Goal: Transaction & Acquisition: Book appointment/travel/reservation

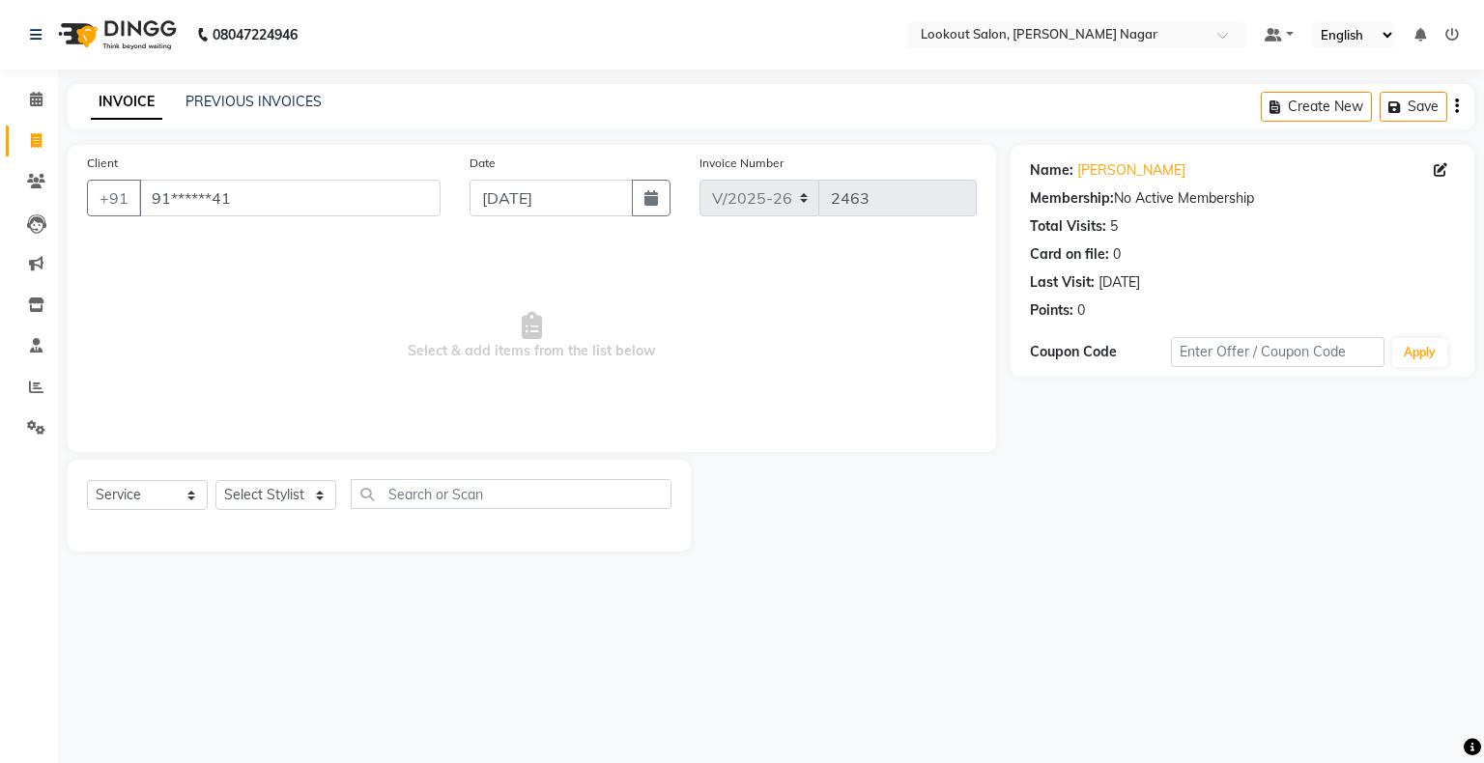
select select "150"
select select "service"
click at [36, 94] on icon at bounding box center [36, 99] width 13 height 14
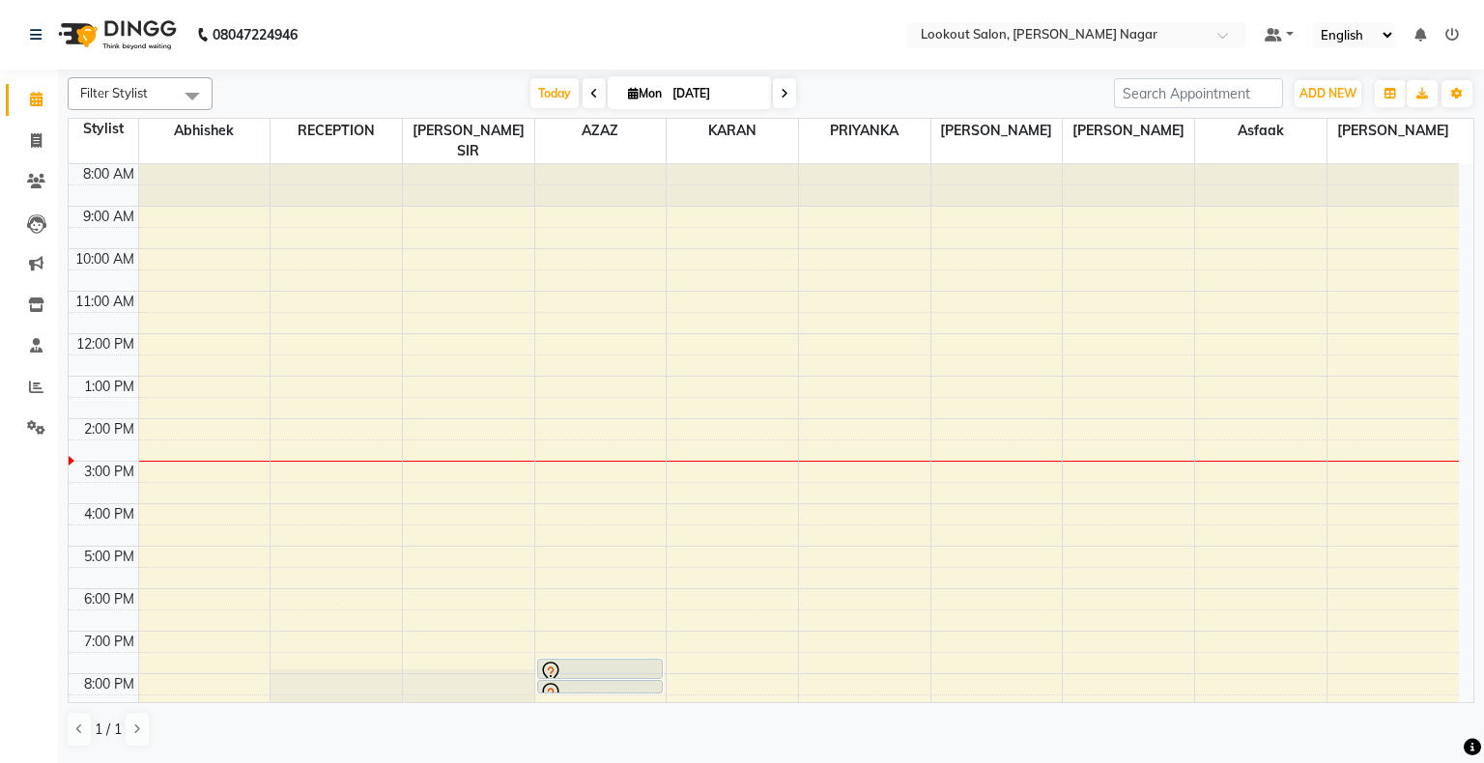
scroll to position [72, 0]
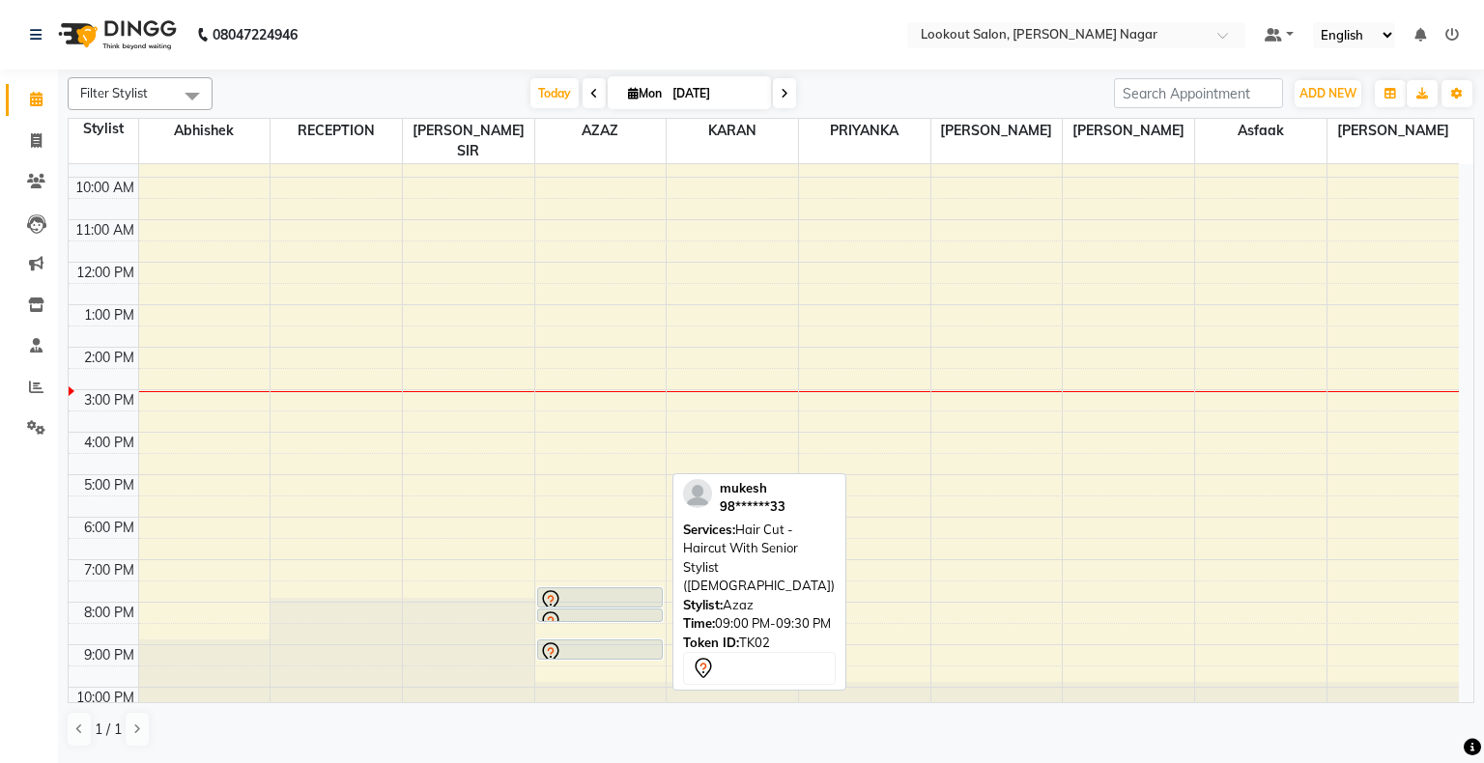
click at [630, 642] on div at bounding box center [600, 653] width 122 height 23
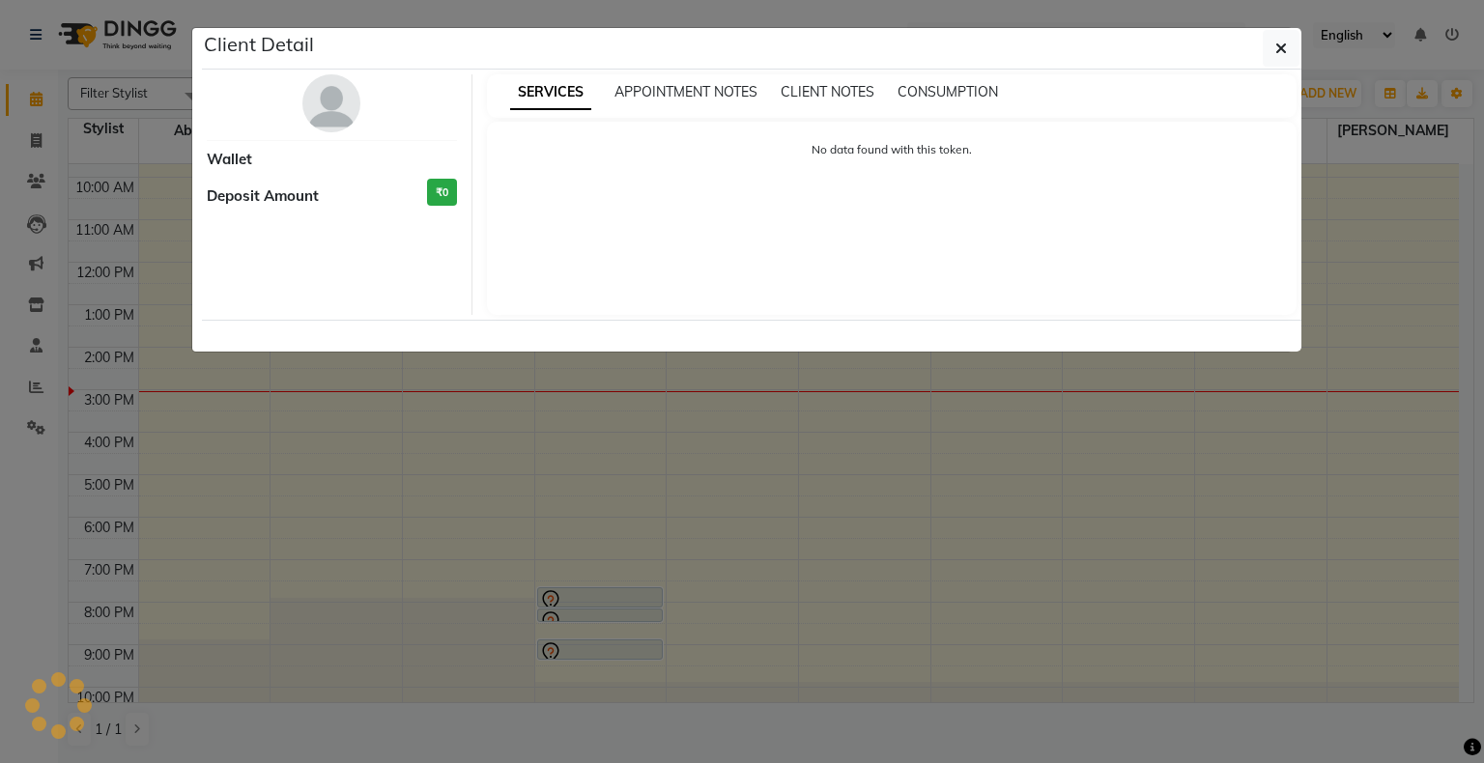
select select "7"
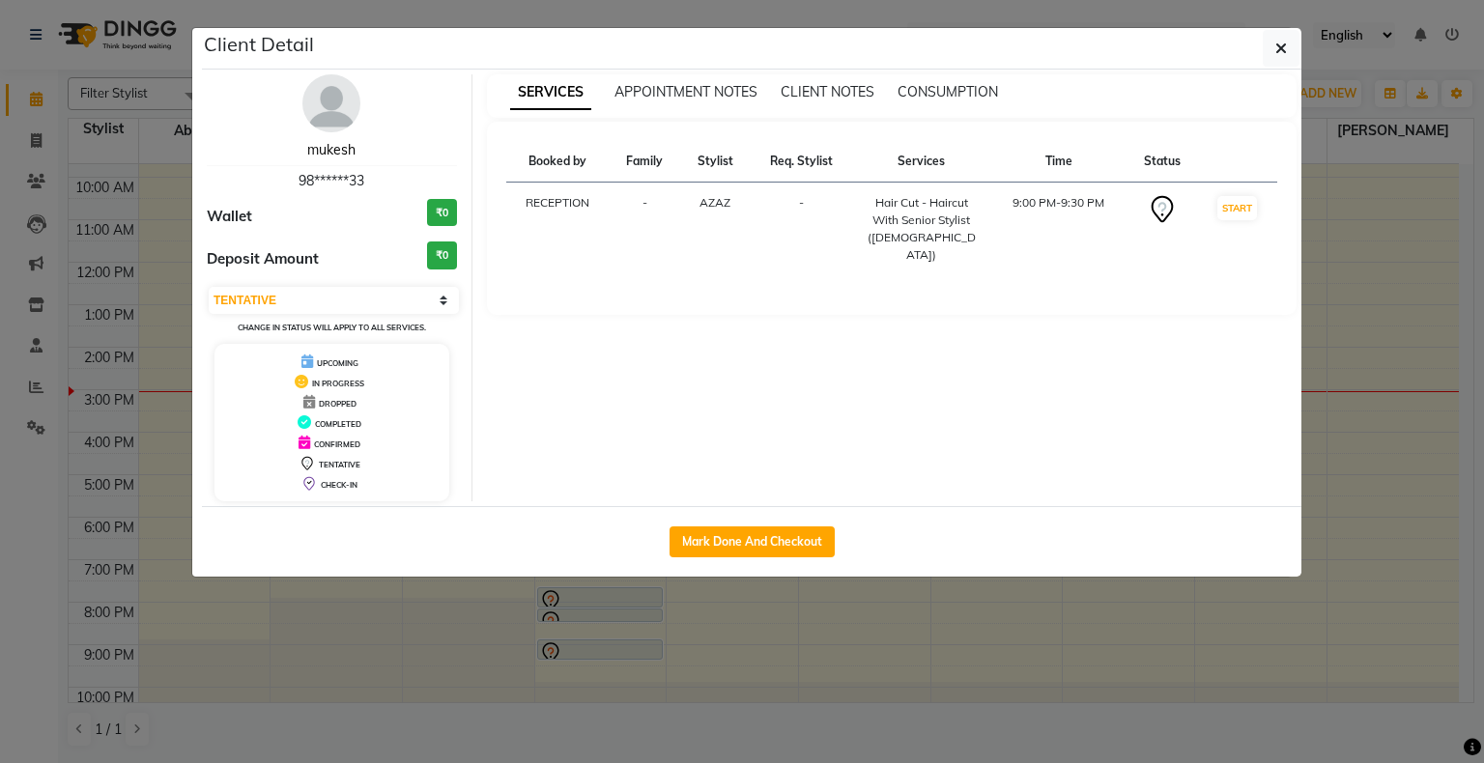
click at [331, 142] on link "mukesh" at bounding box center [331, 149] width 48 height 17
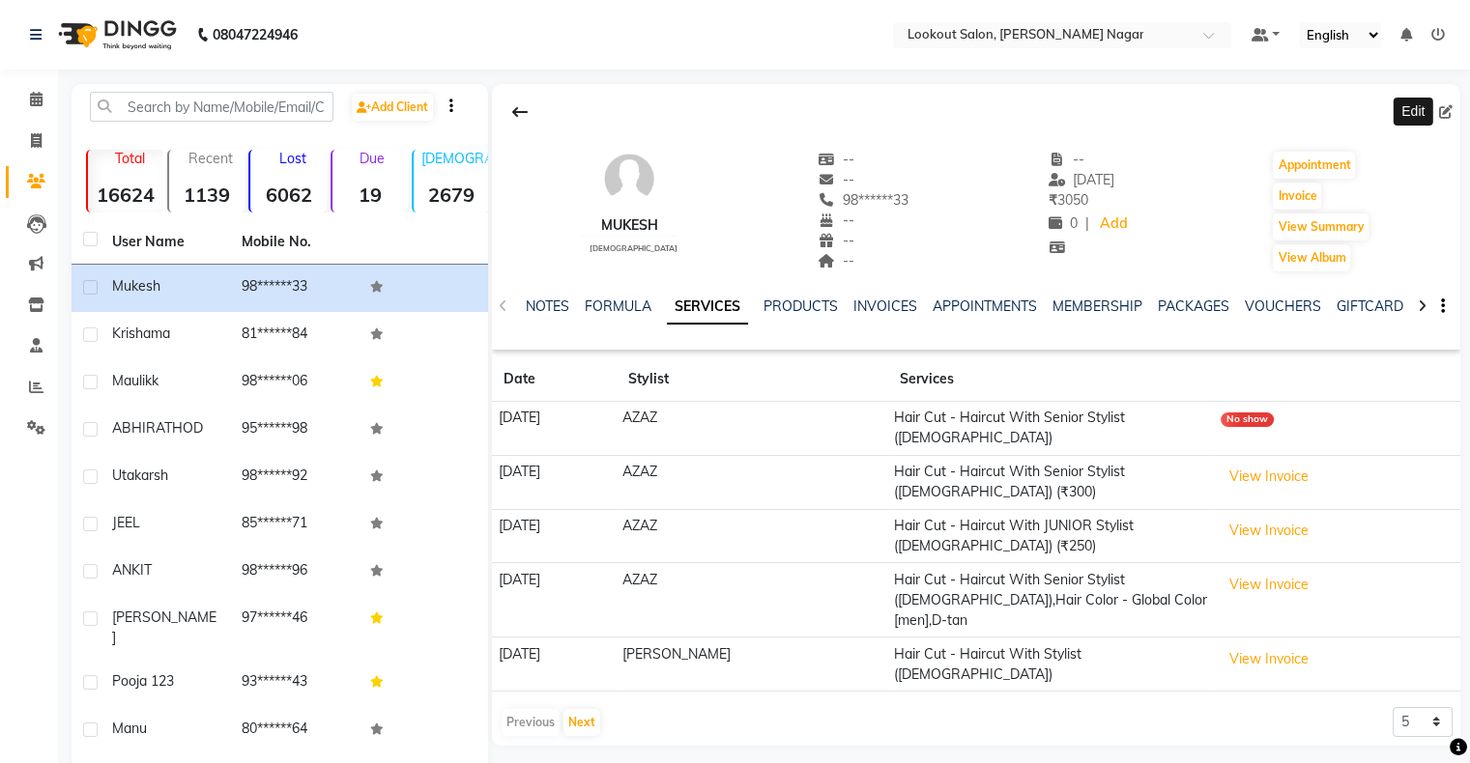
click at [1443, 109] on icon at bounding box center [1446, 112] width 14 height 14
select select "22"
select select "[DEMOGRAPHIC_DATA]"
select select
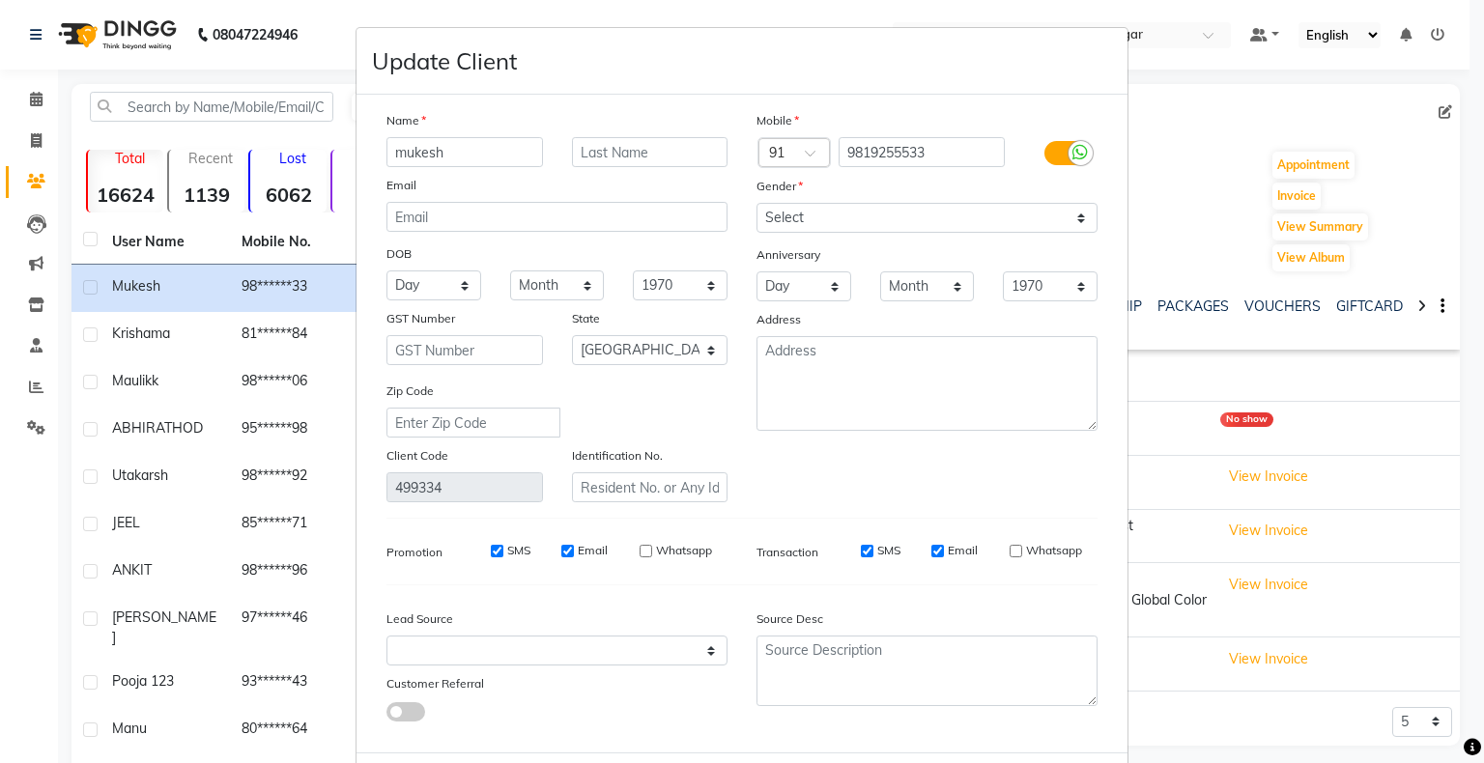
scroll to position [103, 0]
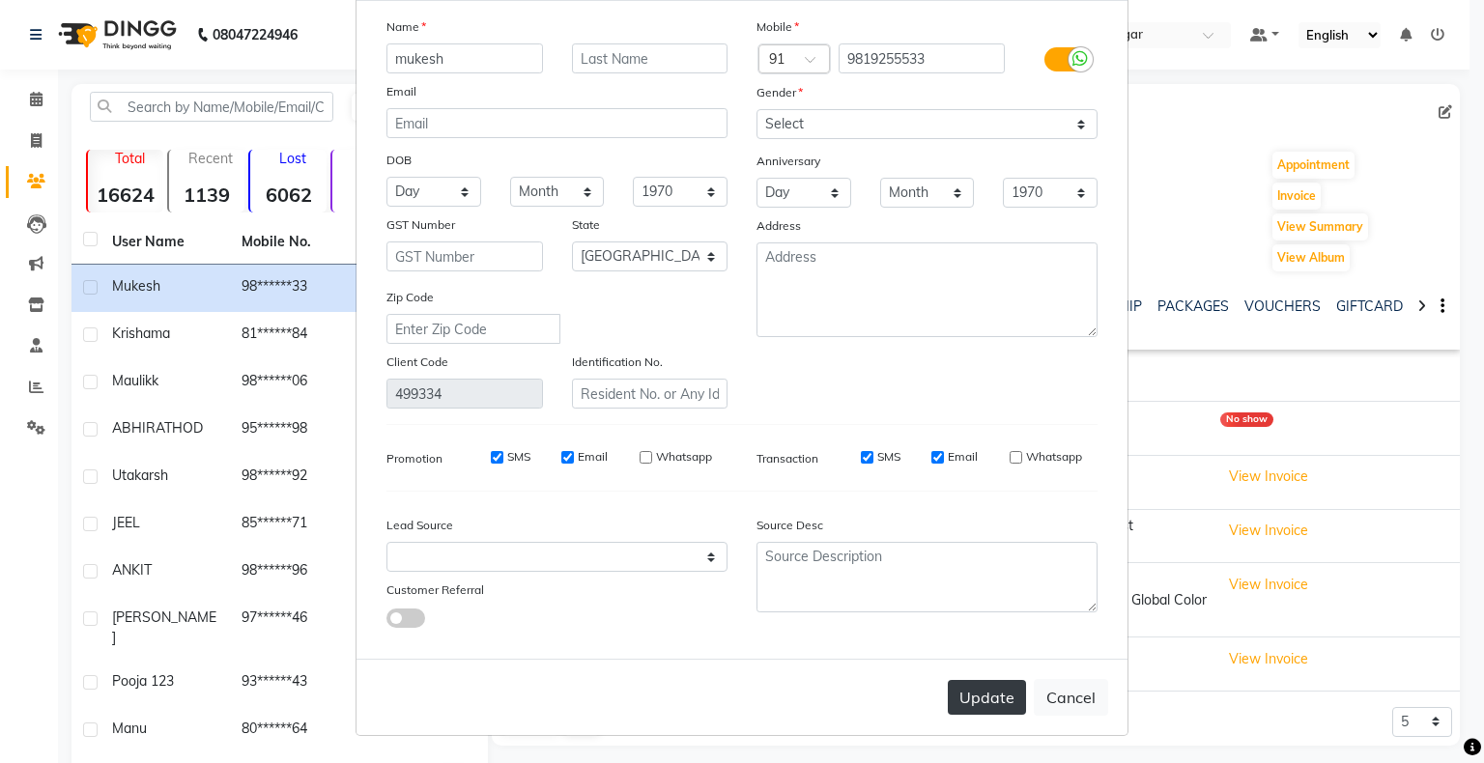
click at [958, 700] on button "Update" at bounding box center [987, 697] width 78 height 35
select select
select select "null"
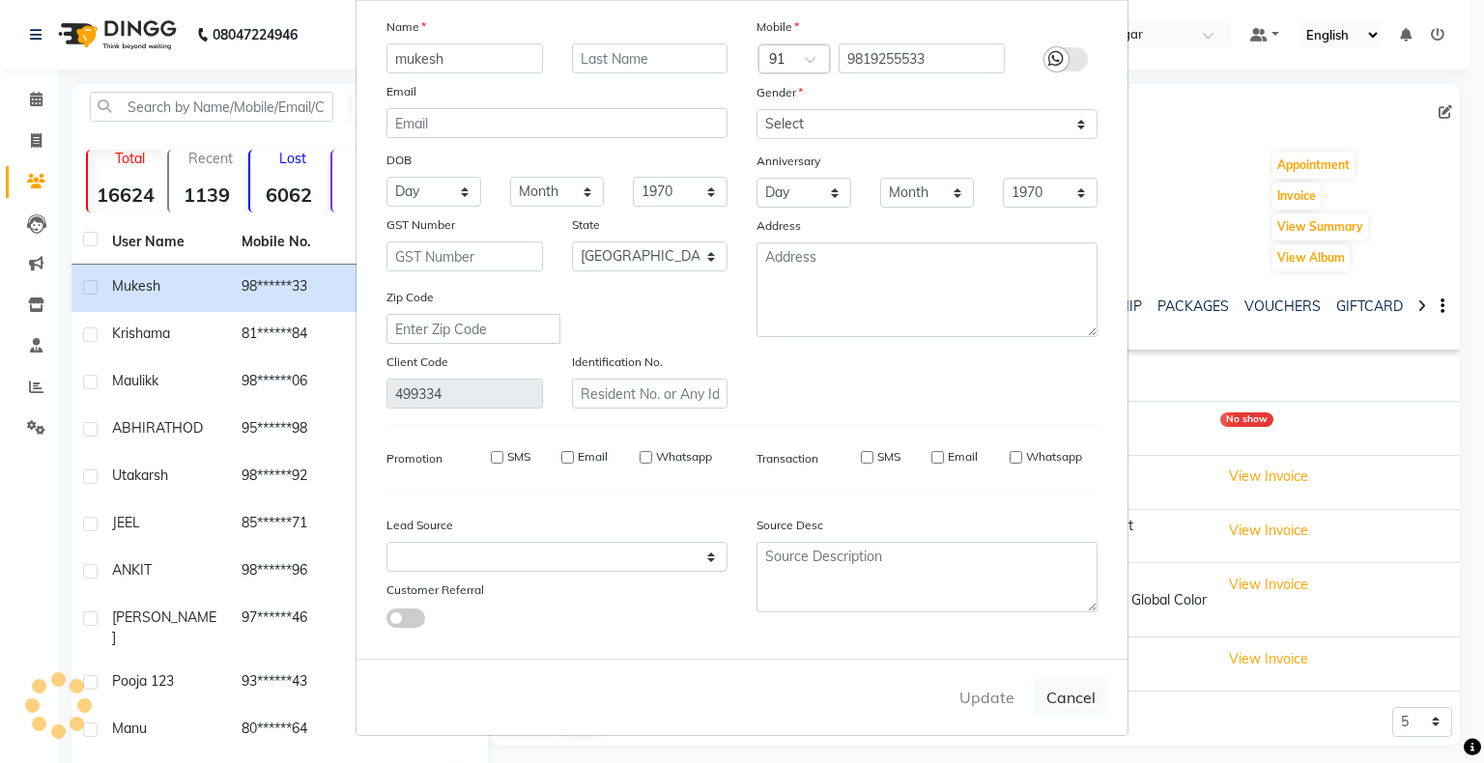
select select
checkbox input "false"
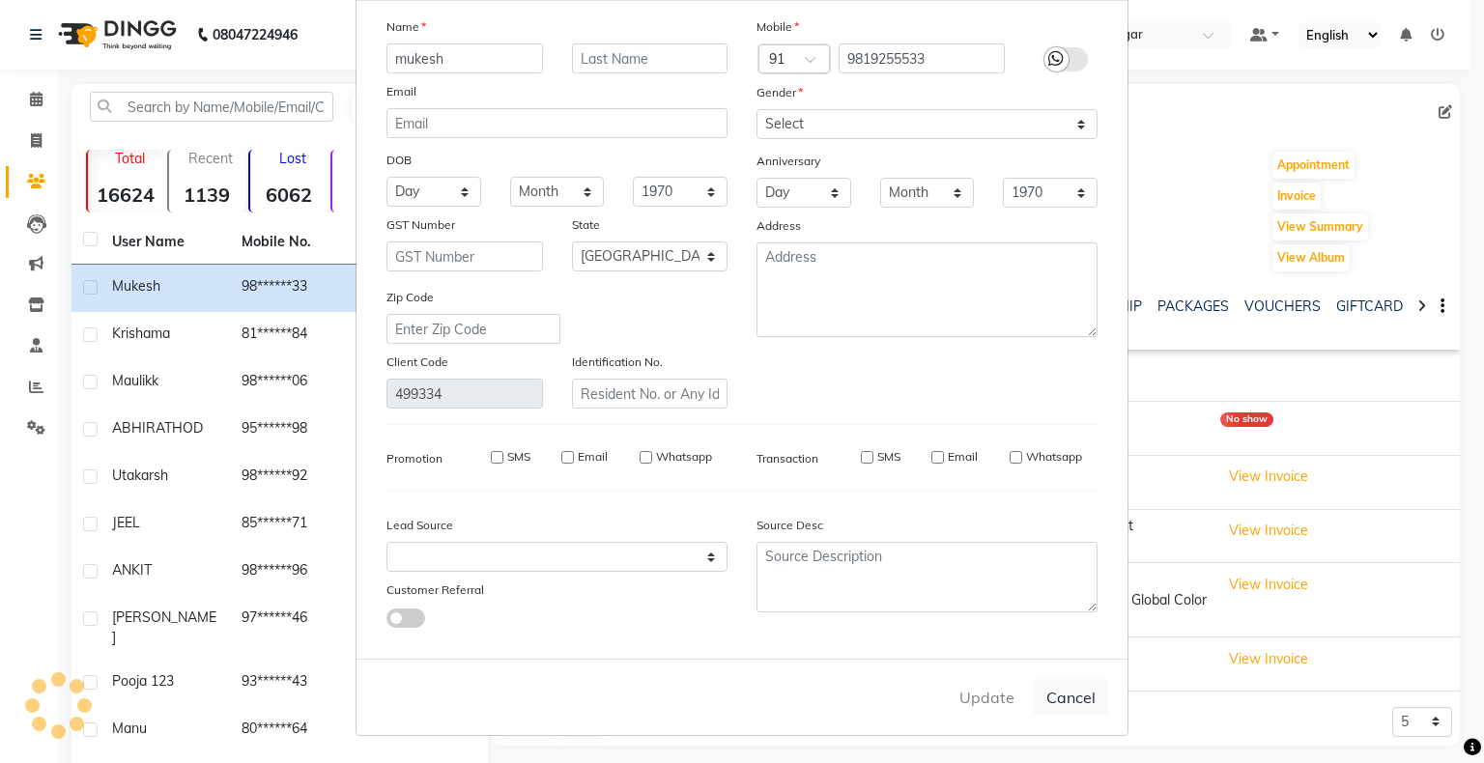
checkbox input "false"
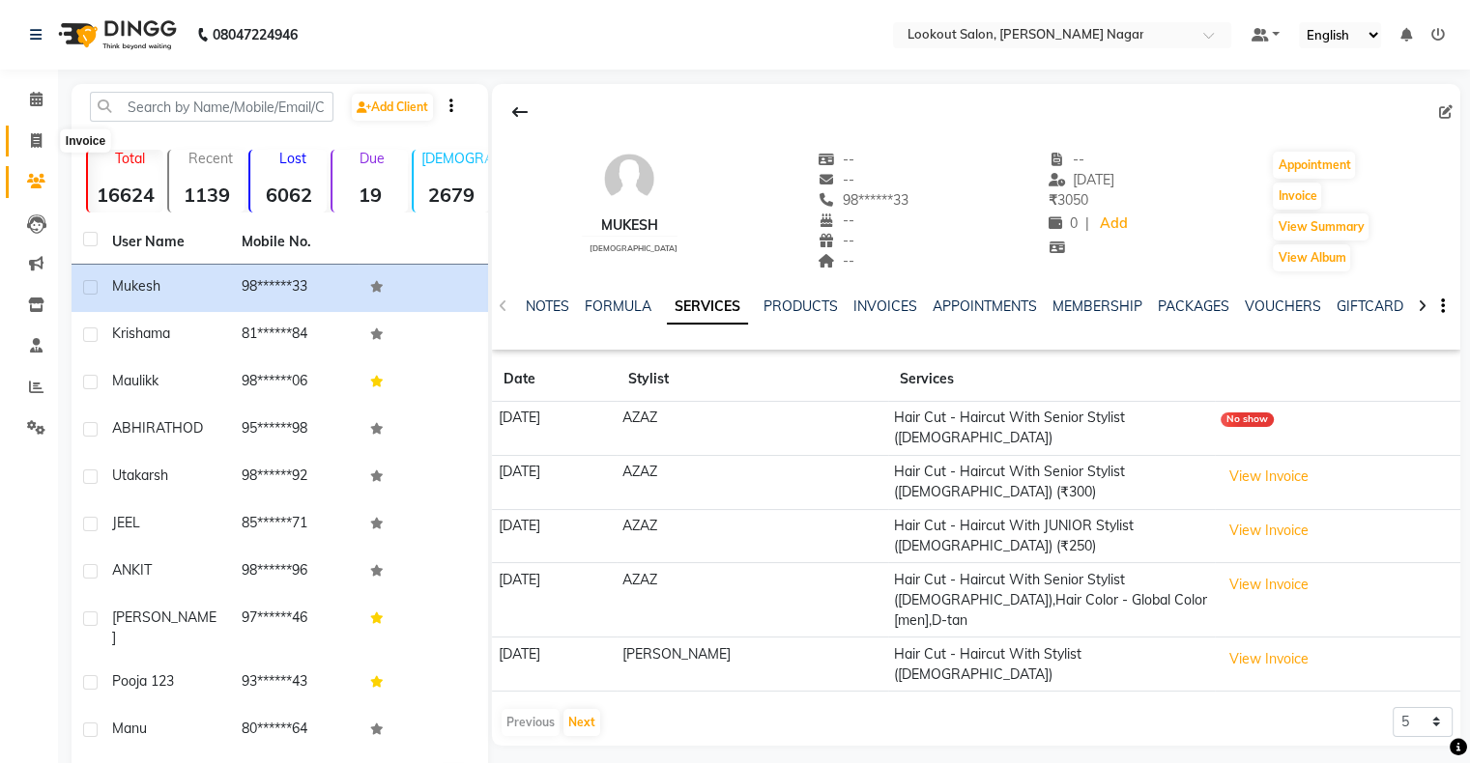
click at [36, 143] on icon at bounding box center [36, 140] width 11 height 14
select select "service"
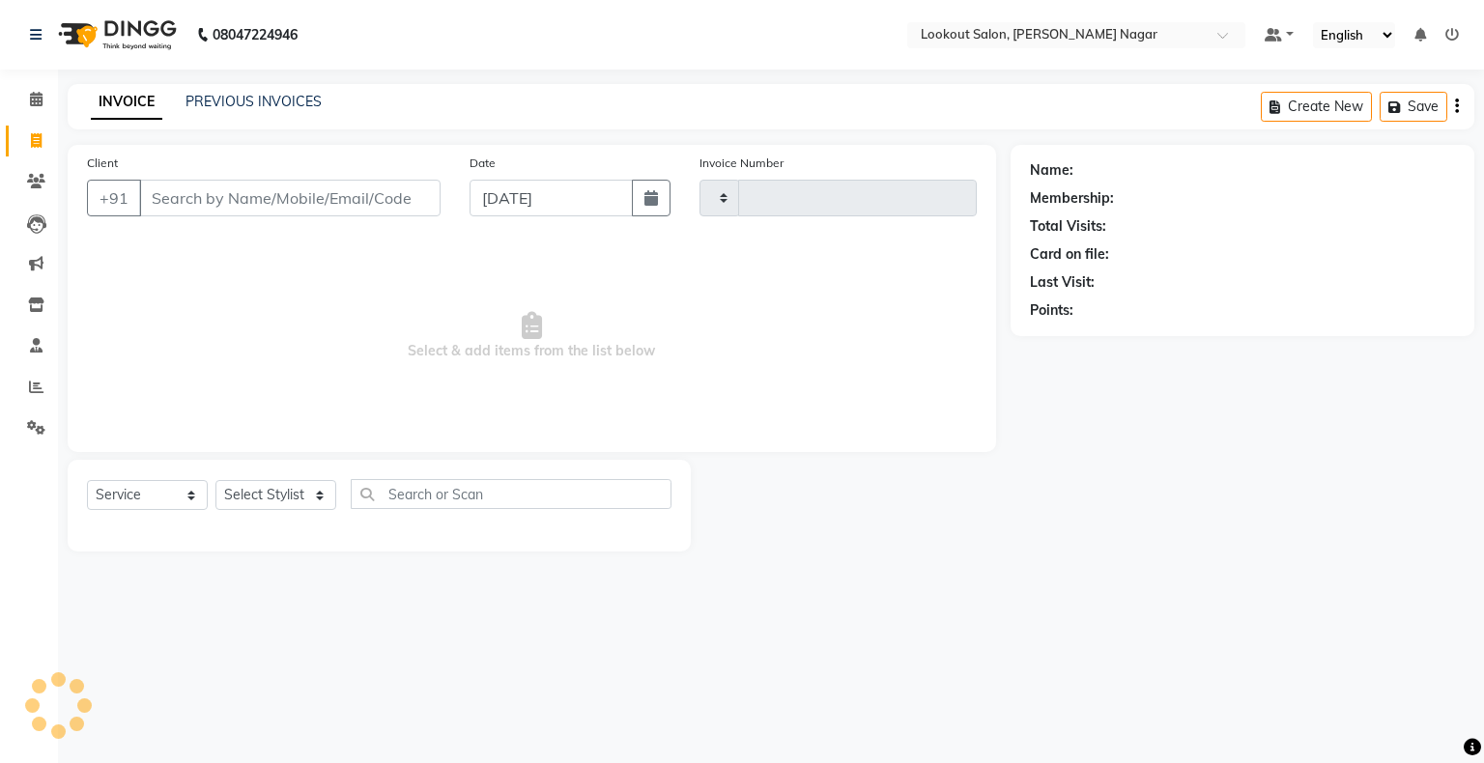
type input "2463"
select select "150"
click at [30, 94] on icon at bounding box center [36, 99] width 13 height 14
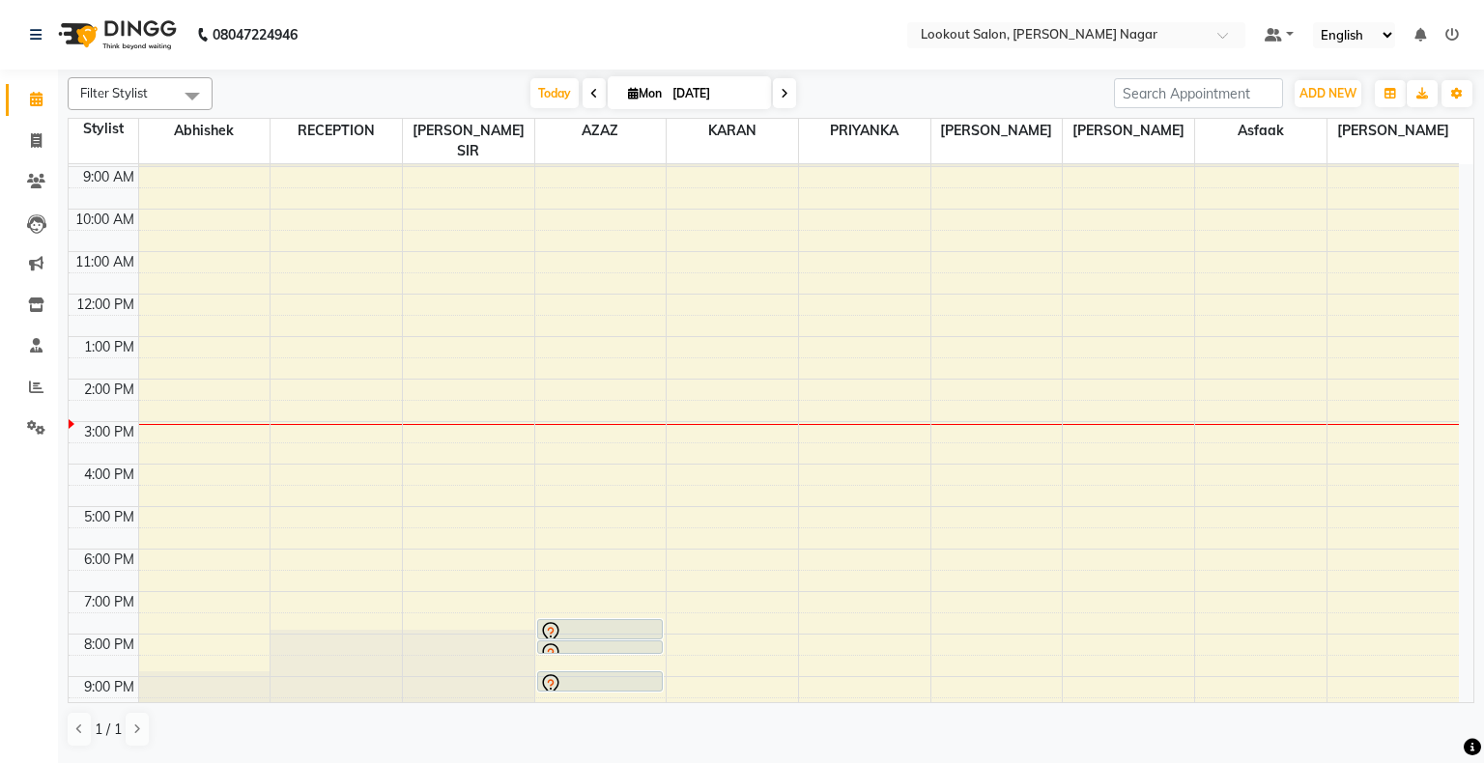
scroll to position [72, 0]
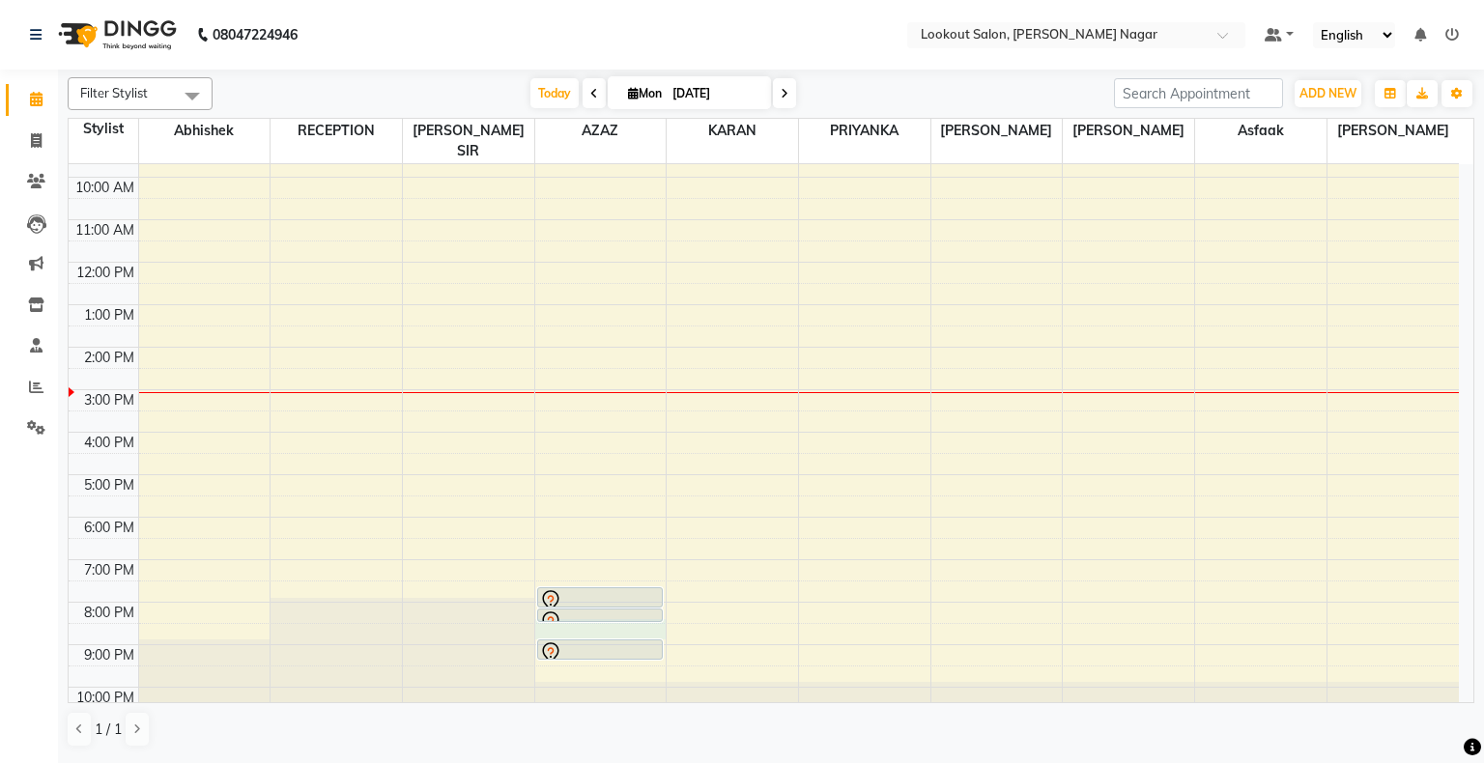
click at [589, 605] on div "8:00 AM 9:00 AM 10:00 AM 11:00 AM 12:00 PM 1:00 PM 2:00 PM 3:00 PM 4:00 PM 5:00…" at bounding box center [764, 411] width 1391 height 637
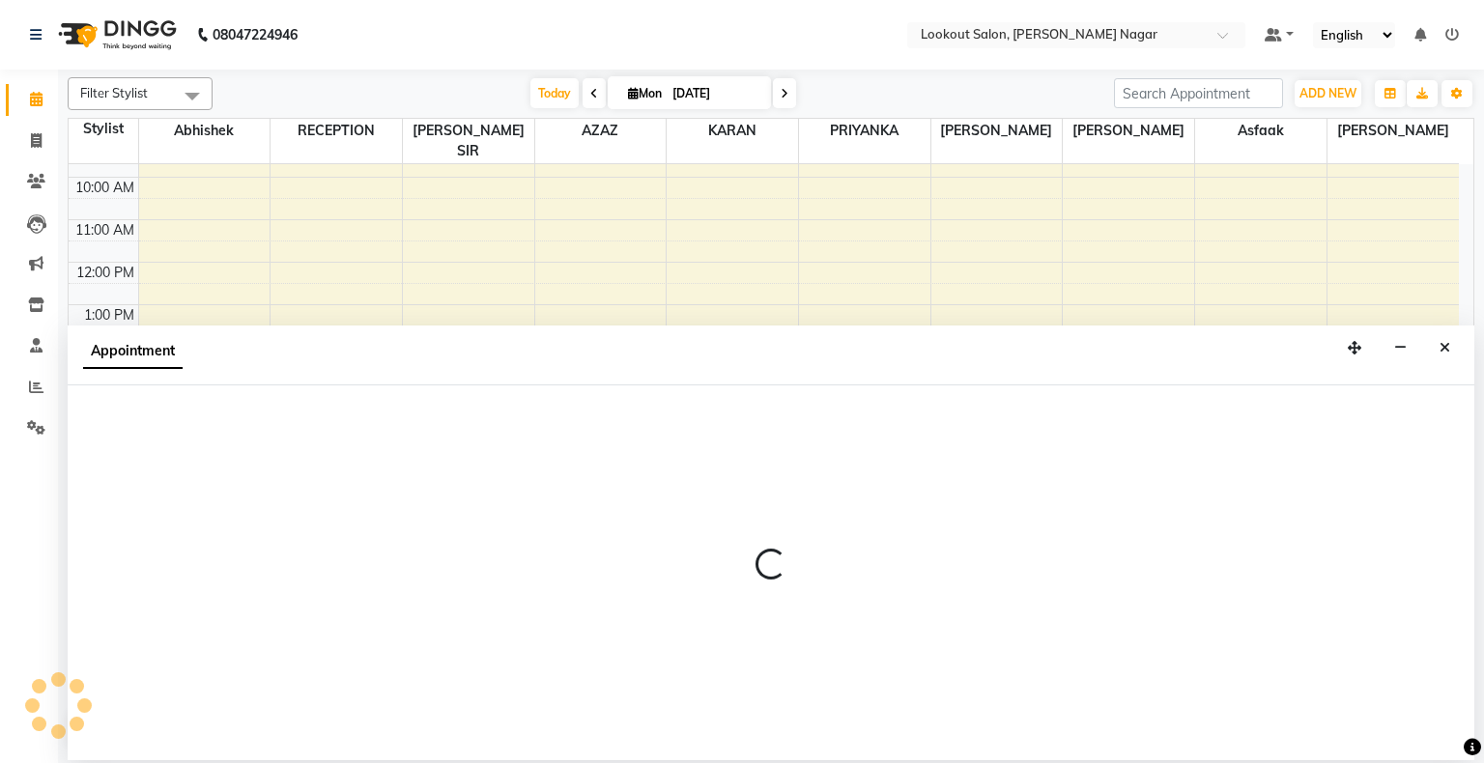
select select "11446"
select select "tentative"
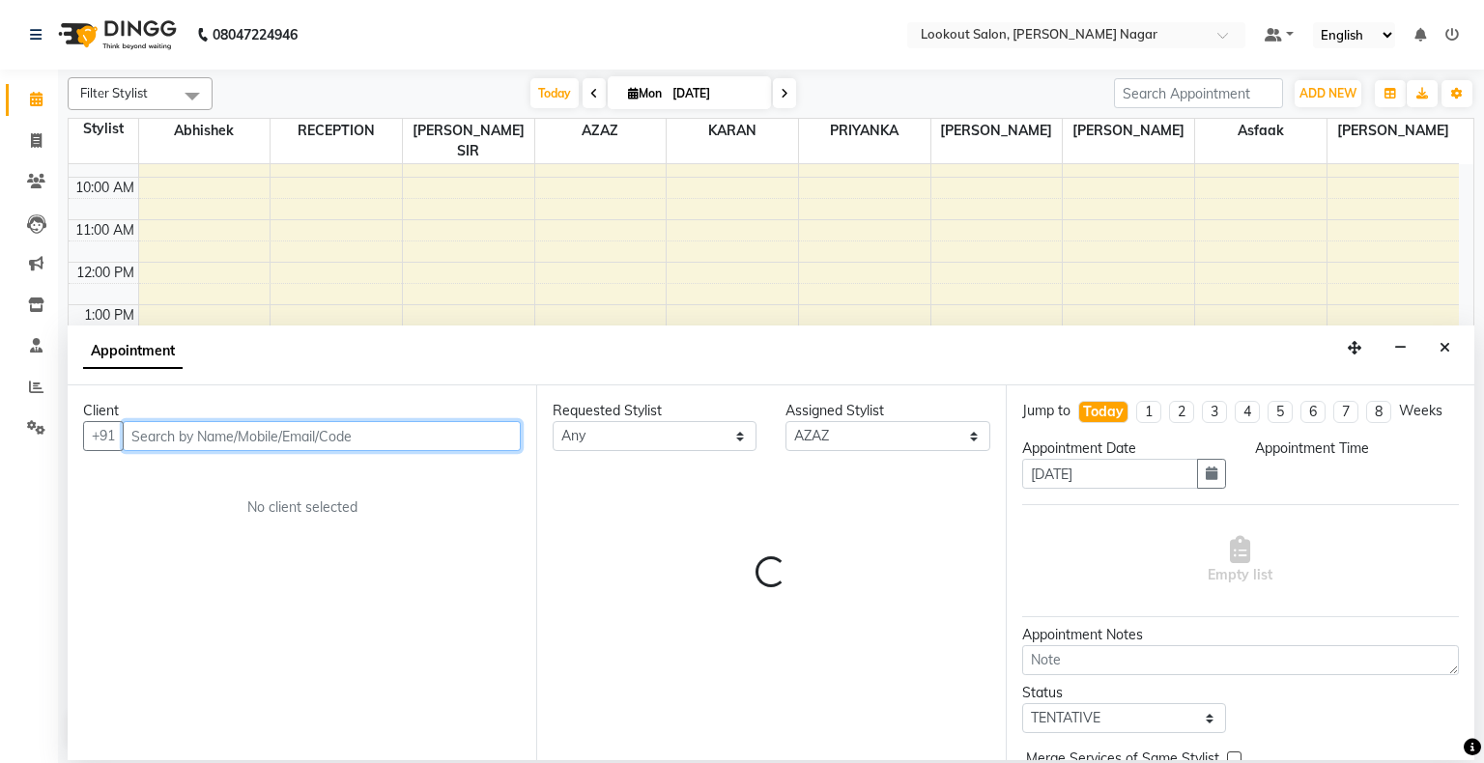
select select "1230"
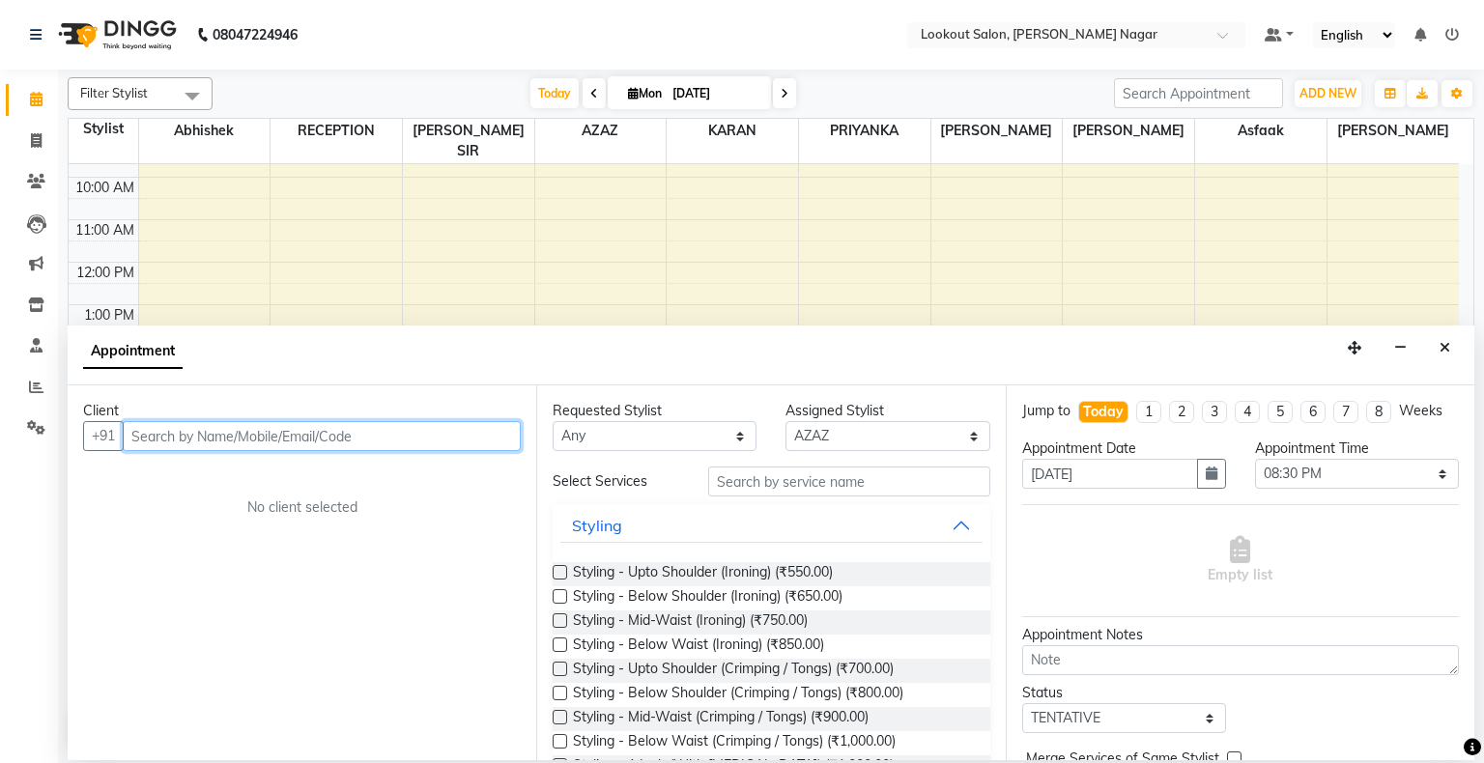
click at [332, 444] on input "text" at bounding box center [322, 436] width 398 height 30
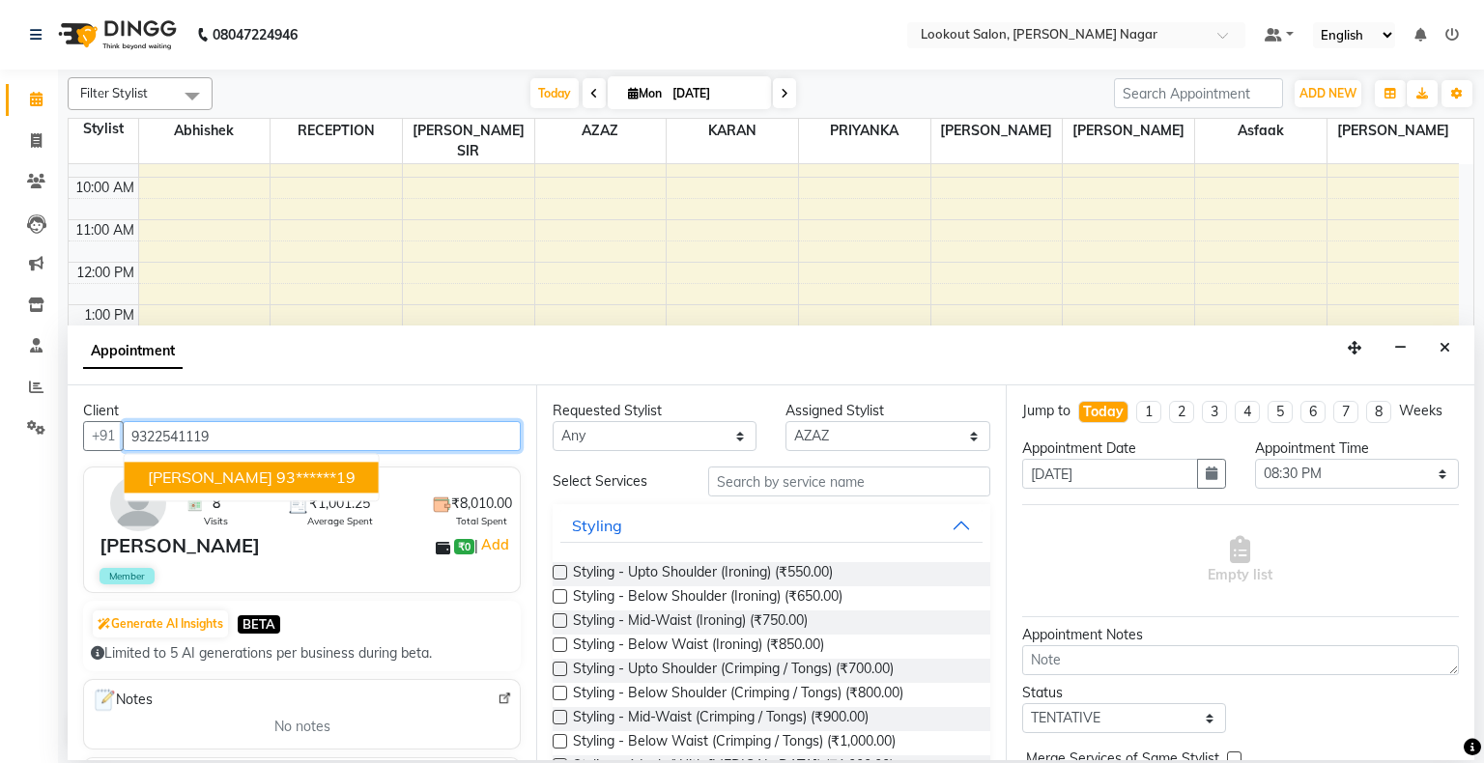
click at [281, 466] on button "[PERSON_NAME] 93******19" at bounding box center [252, 478] width 254 height 31
type input "93******19"
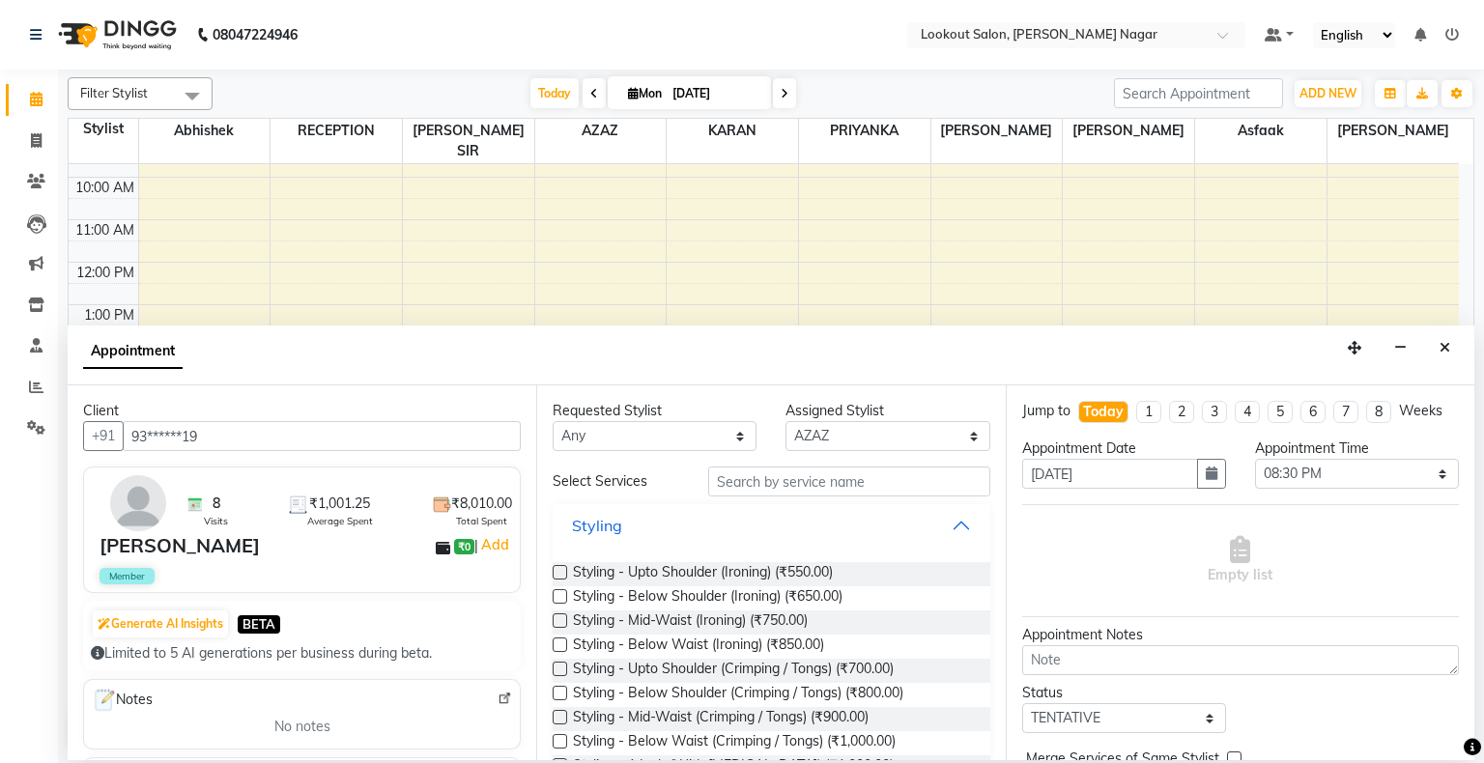
click at [949, 527] on button "Styling" at bounding box center [770, 525] width 421 height 35
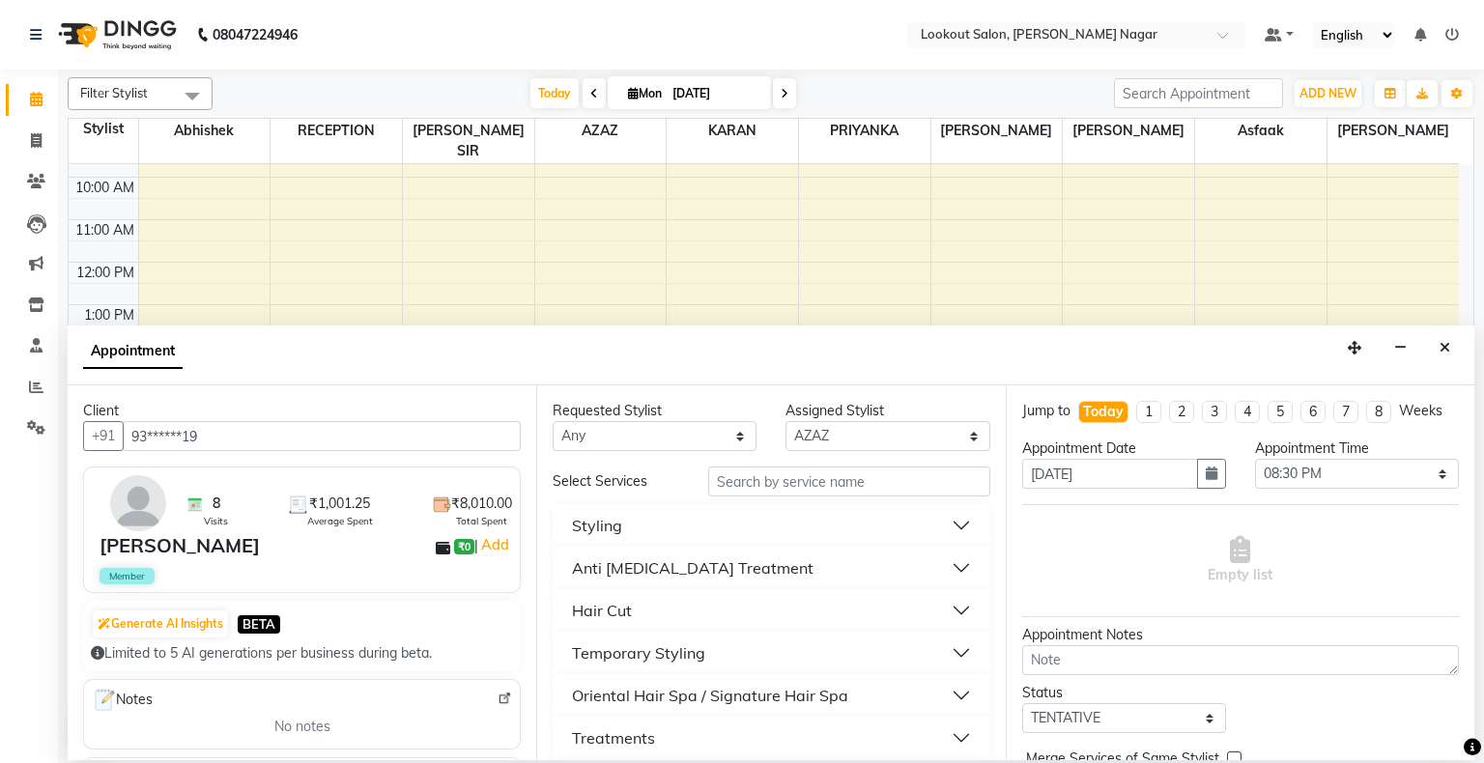
click at [952, 610] on button "Hair Cut" at bounding box center [770, 610] width 421 height 35
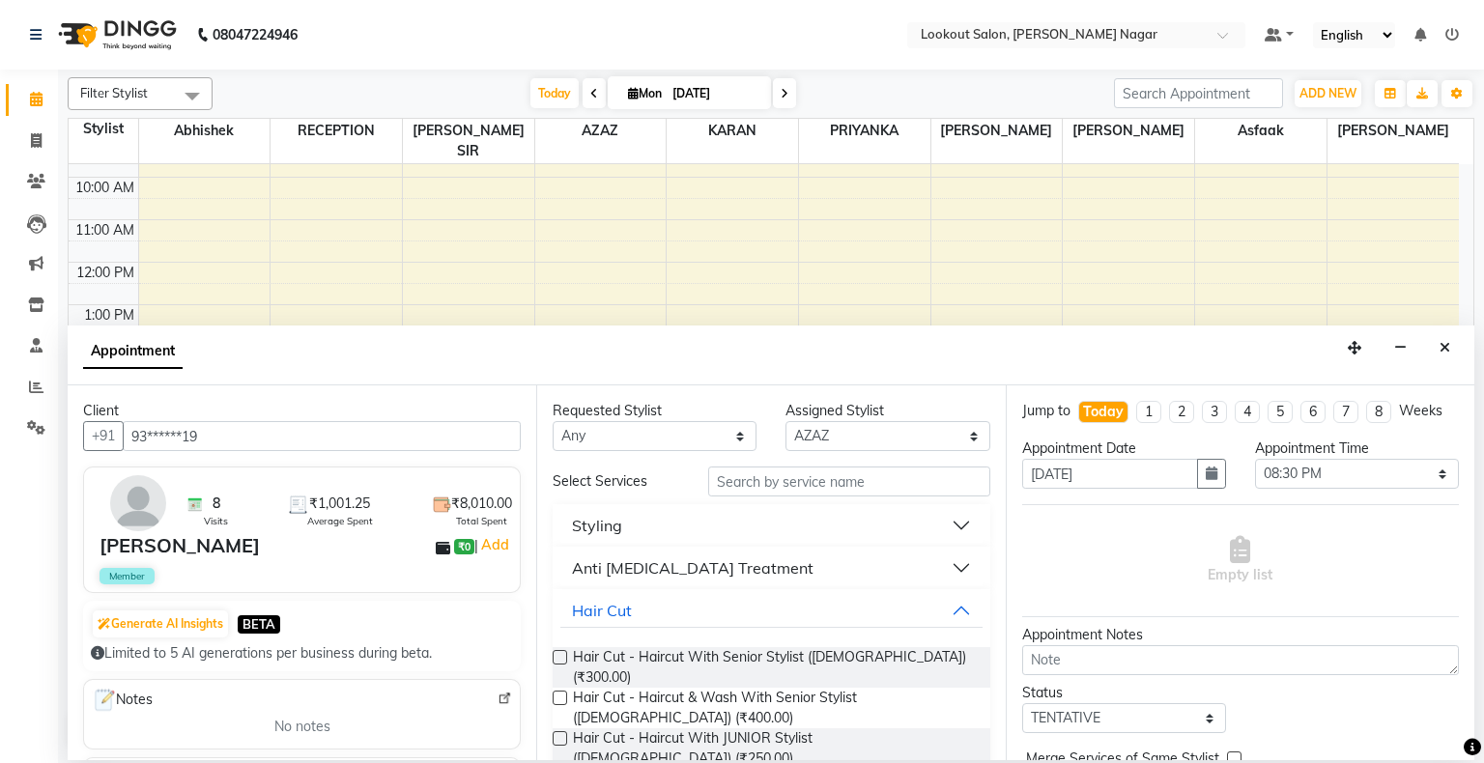
click at [560, 650] on label at bounding box center [560, 657] width 14 height 14
click at [560, 653] on input "checkbox" at bounding box center [559, 659] width 13 height 13
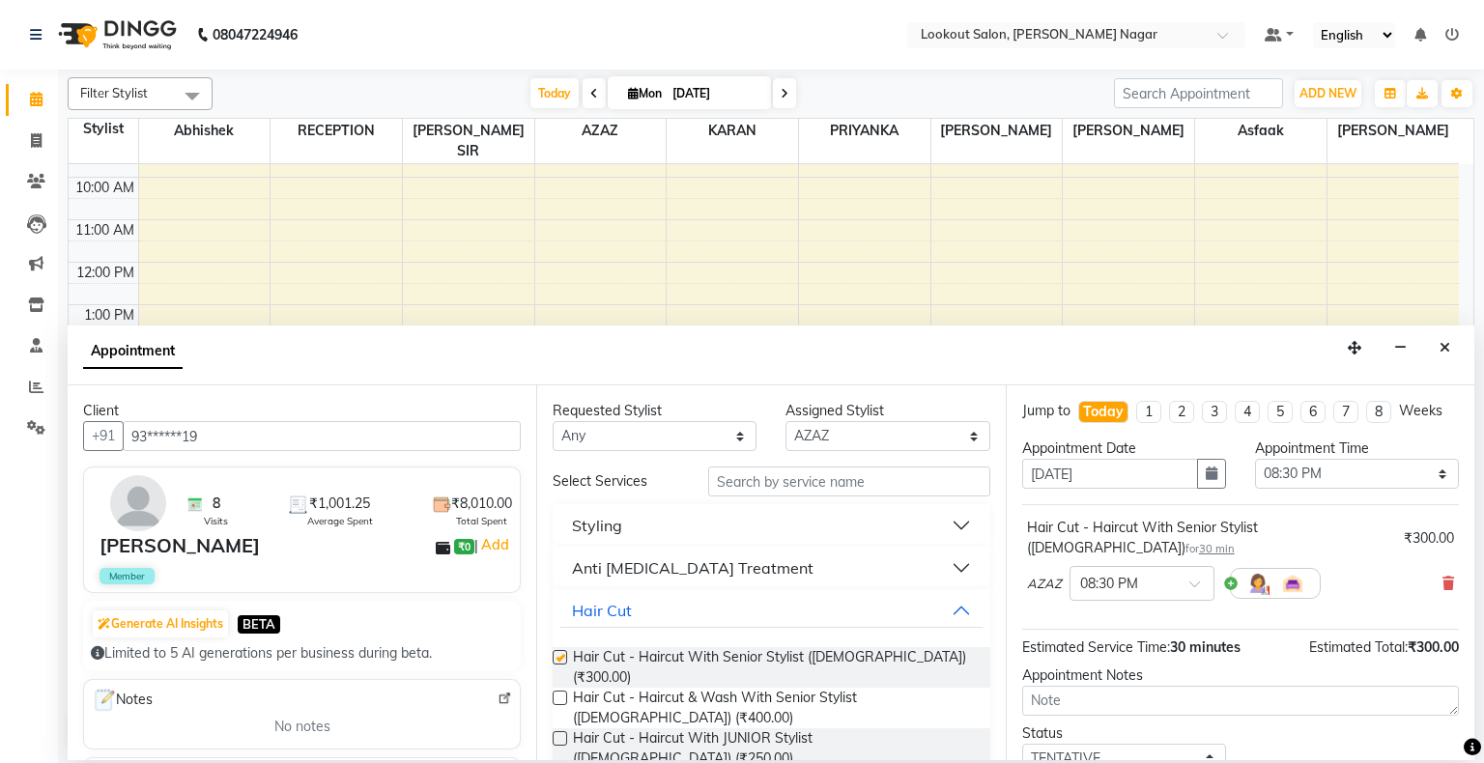
checkbox input "false"
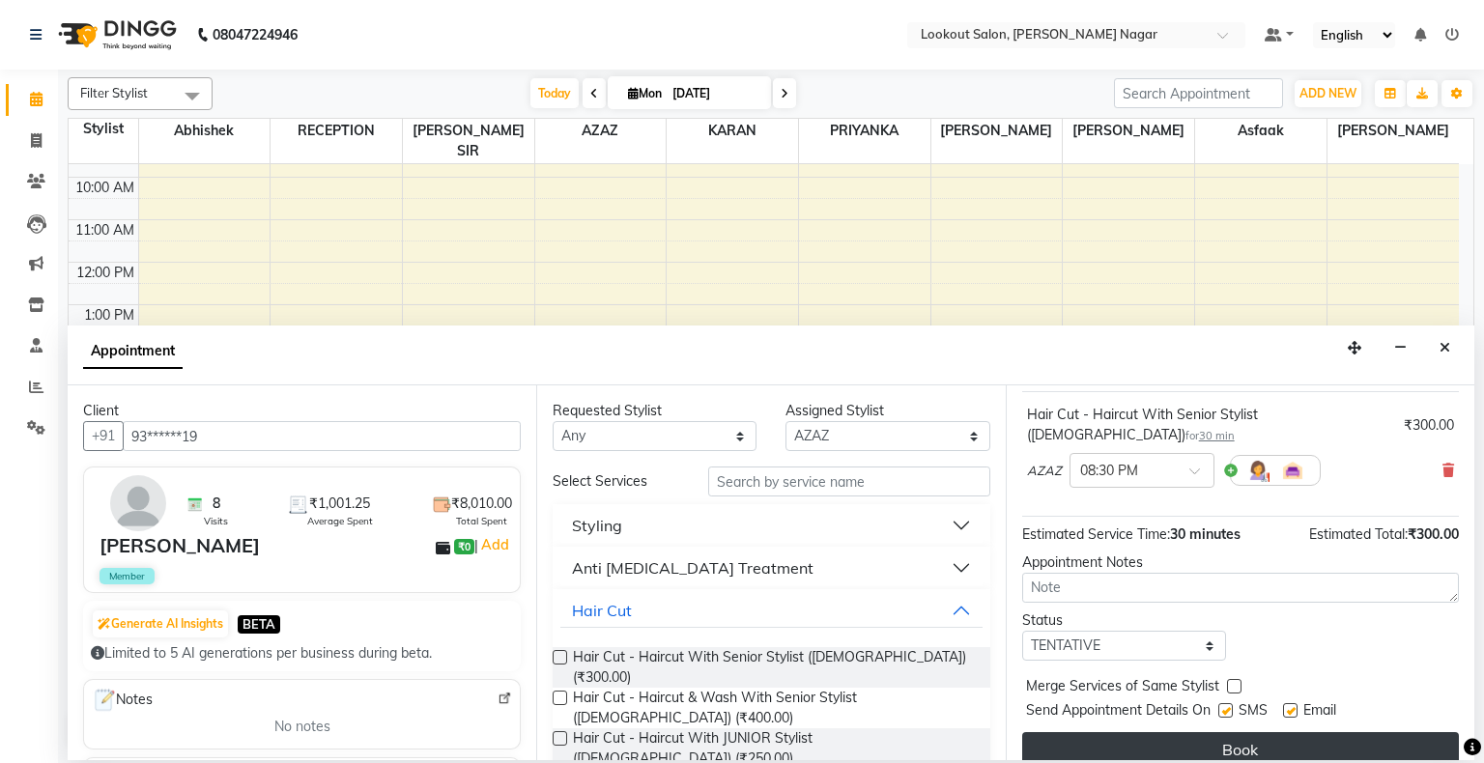
click at [1388, 732] on button "Book" at bounding box center [1240, 749] width 437 height 35
